Goal: Information Seeking & Learning: Learn about a topic

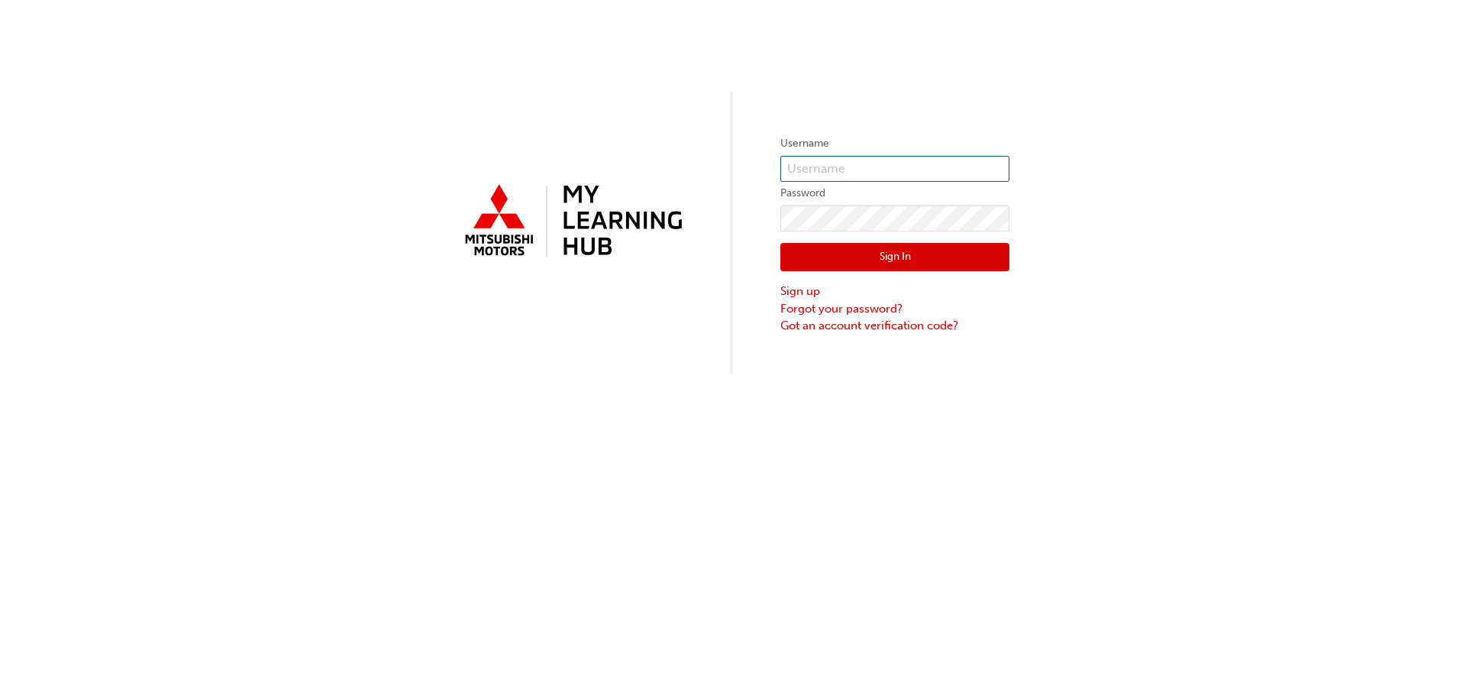
click at [884, 163] on input "text" at bounding box center [895, 169] width 229 height 26
type input "0005001953"
click button "Sign In" at bounding box center [895, 257] width 229 height 29
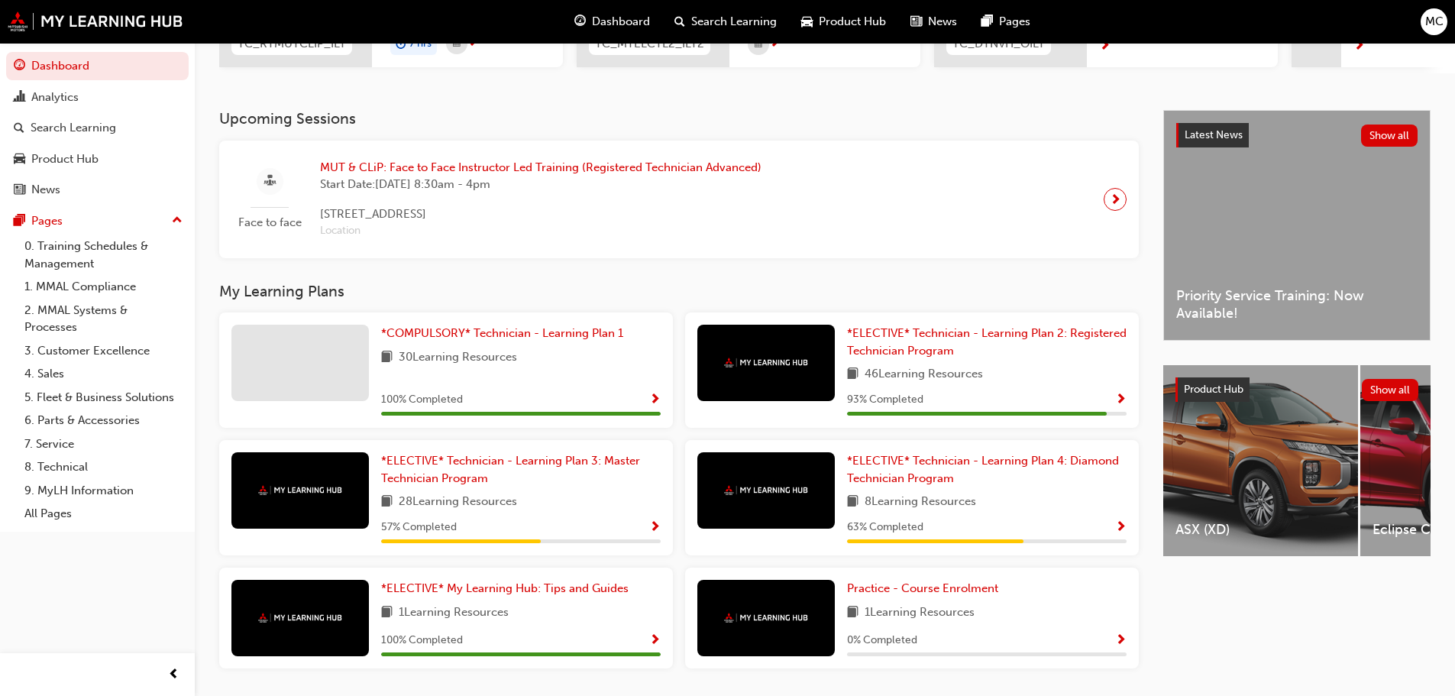
scroll to position [305, 0]
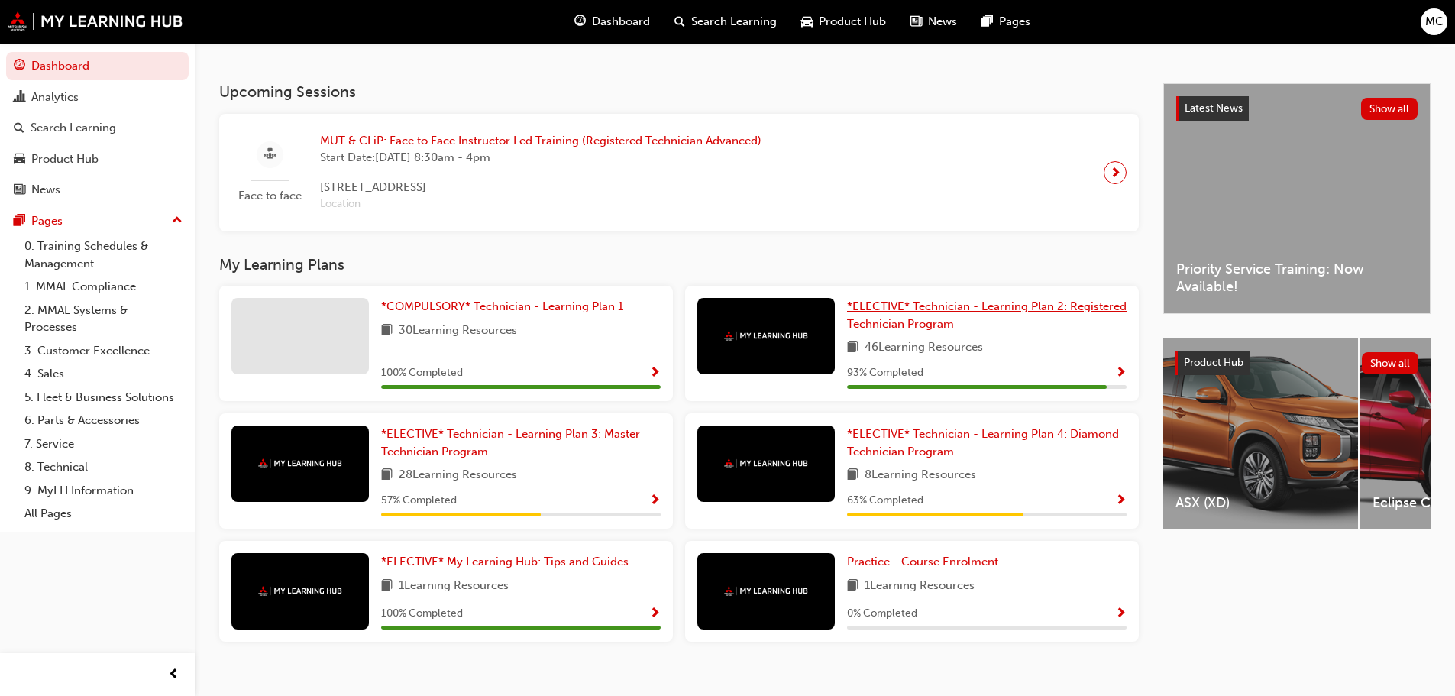
click at [900, 328] on span "*ELECTIVE* Technician - Learning Plan 2: Registered Technician Program" at bounding box center [987, 314] width 280 height 31
